Goal: Task Accomplishment & Management: Manage account settings

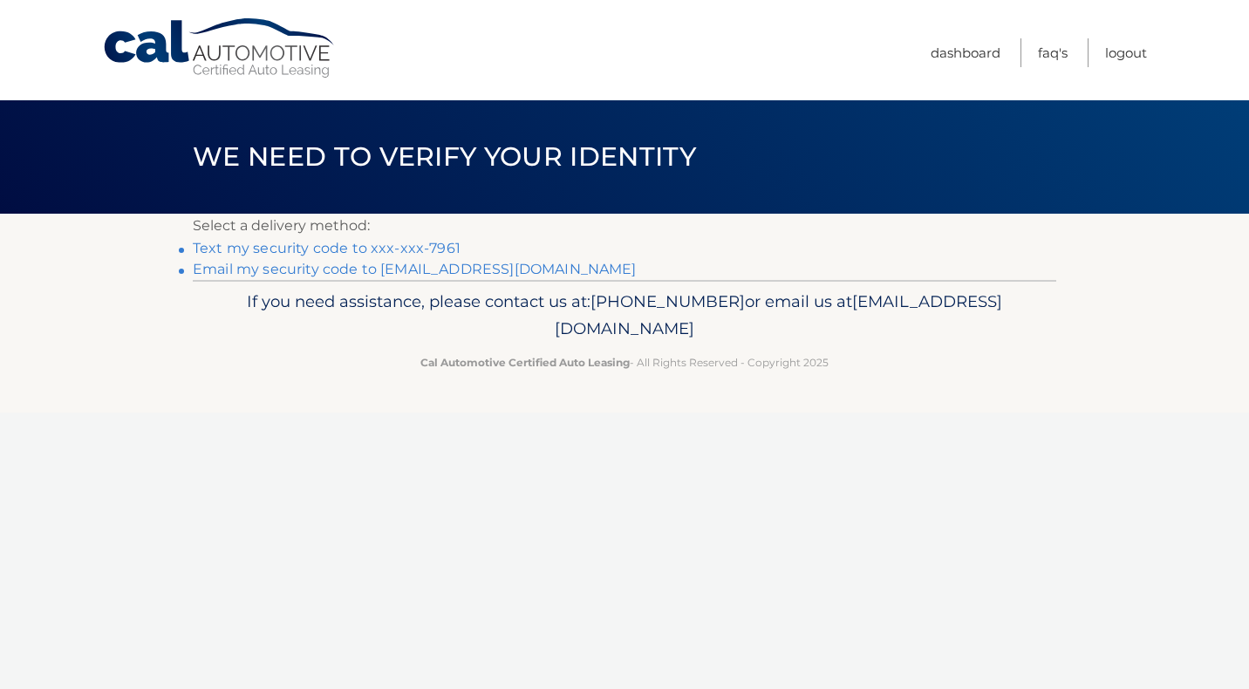
click at [427, 248] on link "Text my security code to xxx-xxx-7961" at bounding box center [327, 248] width 268 height 17
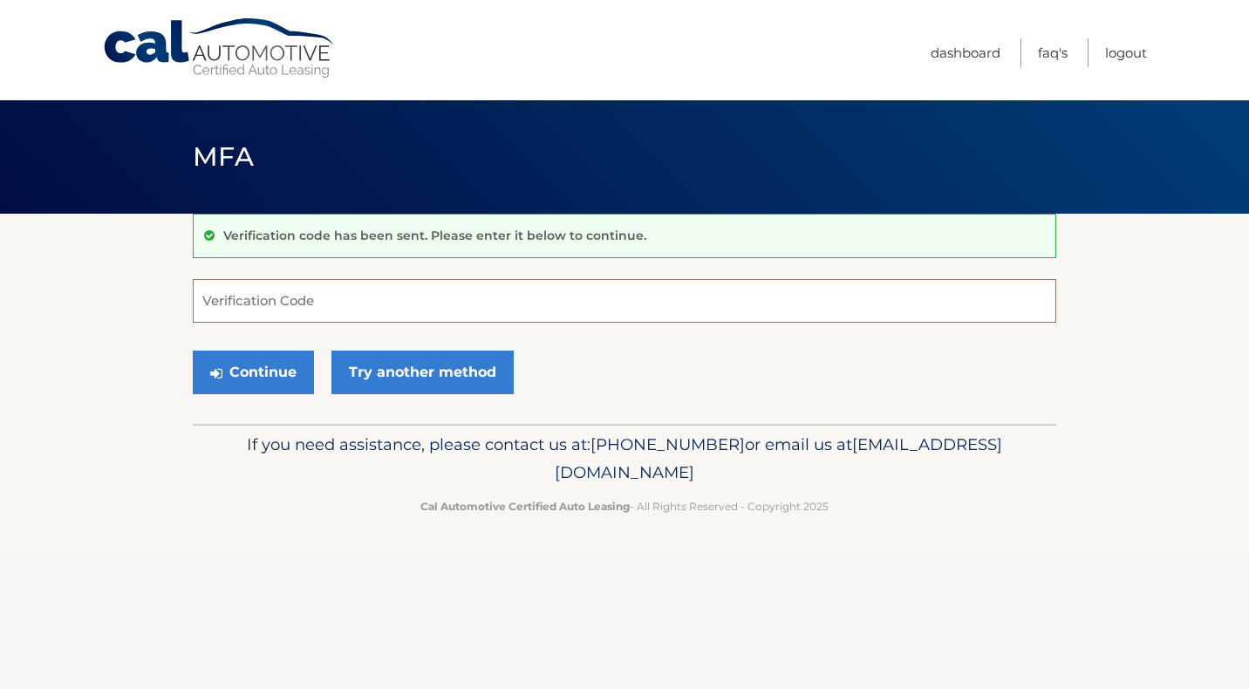
click at [274, 303] on input "Verification Code" at bounding box center [624, 301] width 863 height 44
type input "376794"
click at [255, 373] on button "Continue" at bounding box center [253, 373] width 121 height 44
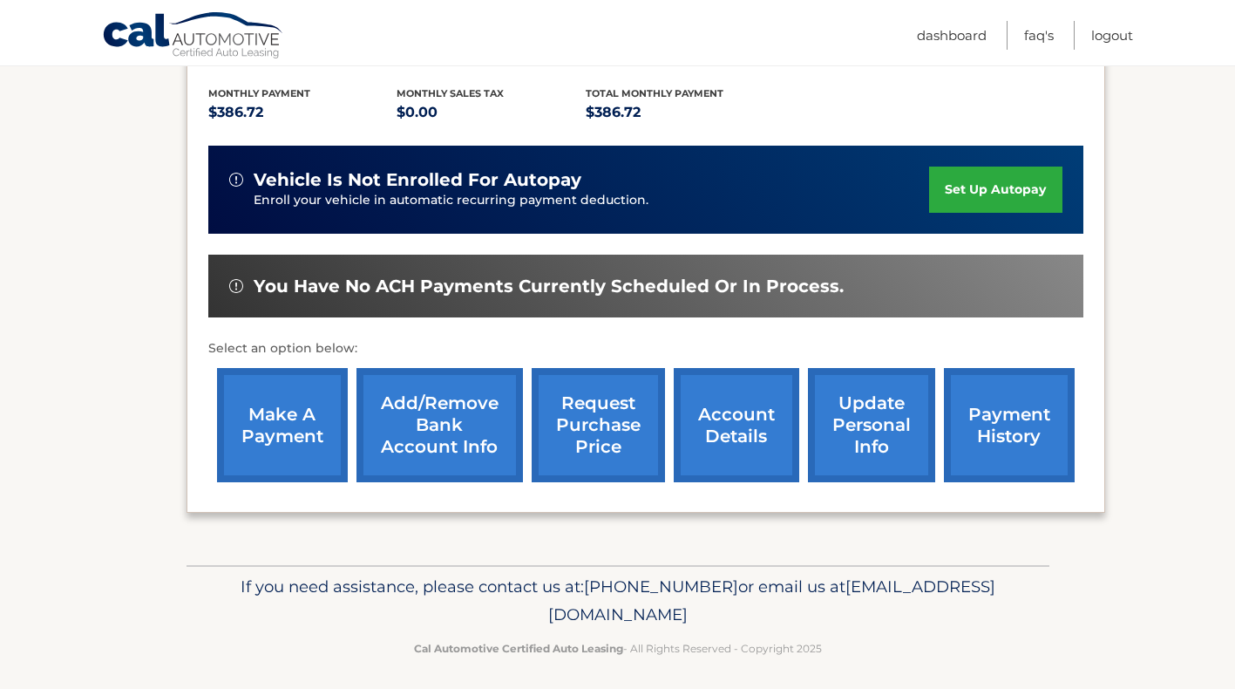
scroll to position [368, 0]
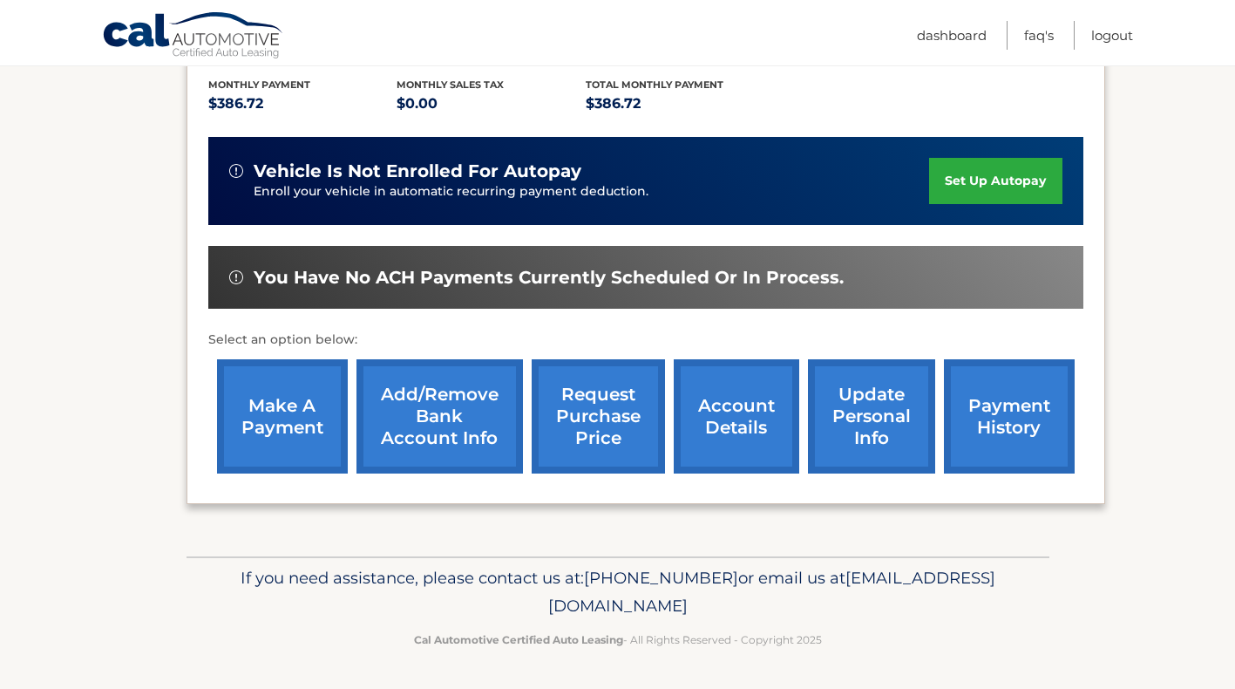
click at [845, 407] on link "update personal info" at bounding box center [871, 416] width 127 height 114
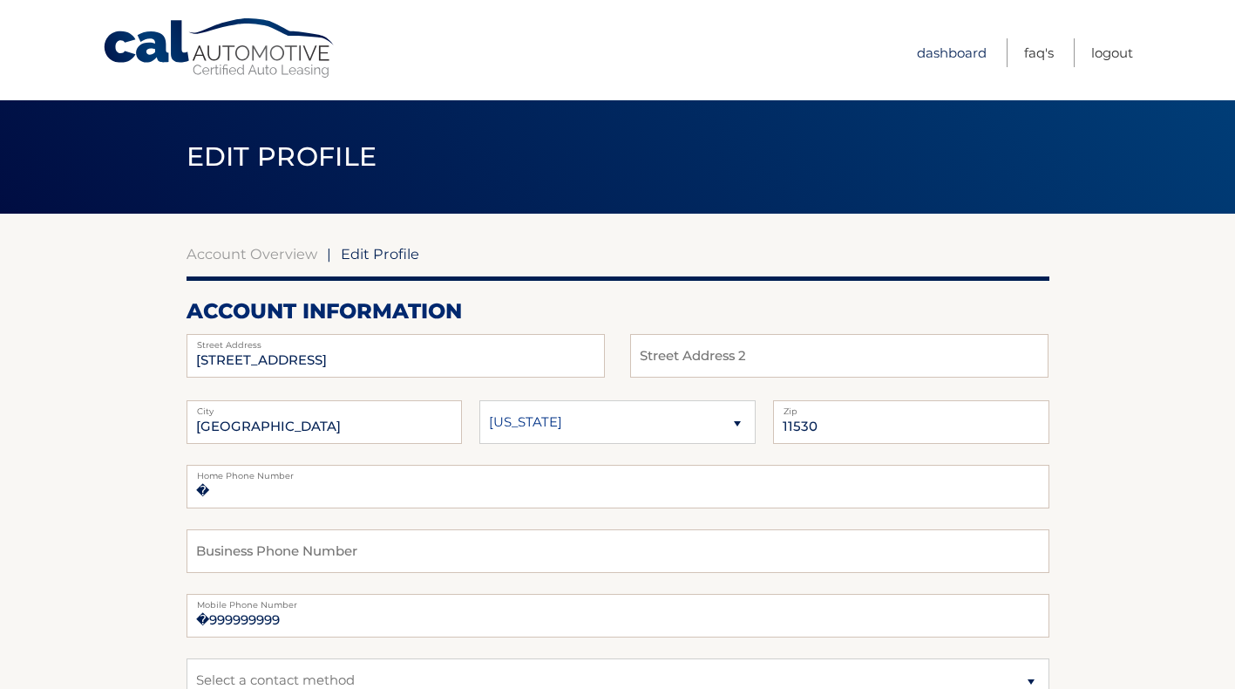
click at [965, 44] on link "Dashboard" at bounding box center [952, 52] width 70 height 29
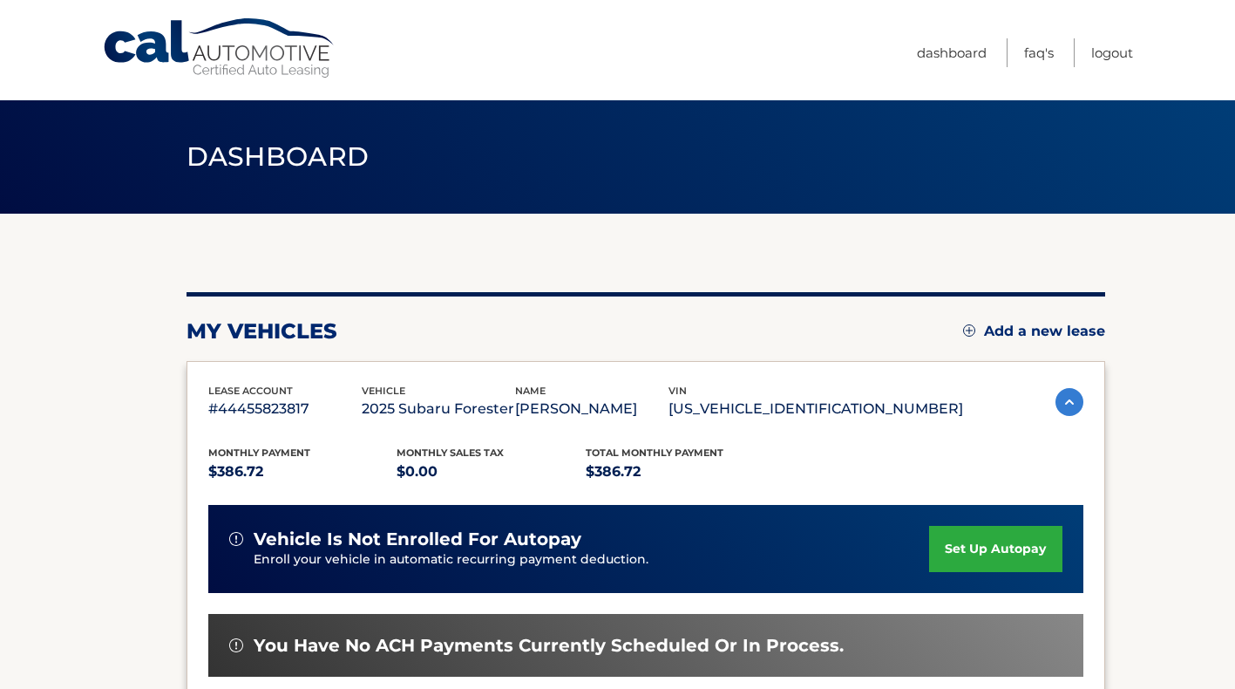
click at [220, 47] on link "Cal Automotive" at bounding box center [219, 48] width 235 height 62
drag, startPoint x: 1109, startPoint y: 52, endPoint x: 1171, endPoint y: 1, distance: 80.5
click at [1110, 51] on link "Logout" at bounding box center [1113, 52] width 42 height 29
